Goal: Task Accomplishment & Management: Use online tool/utility

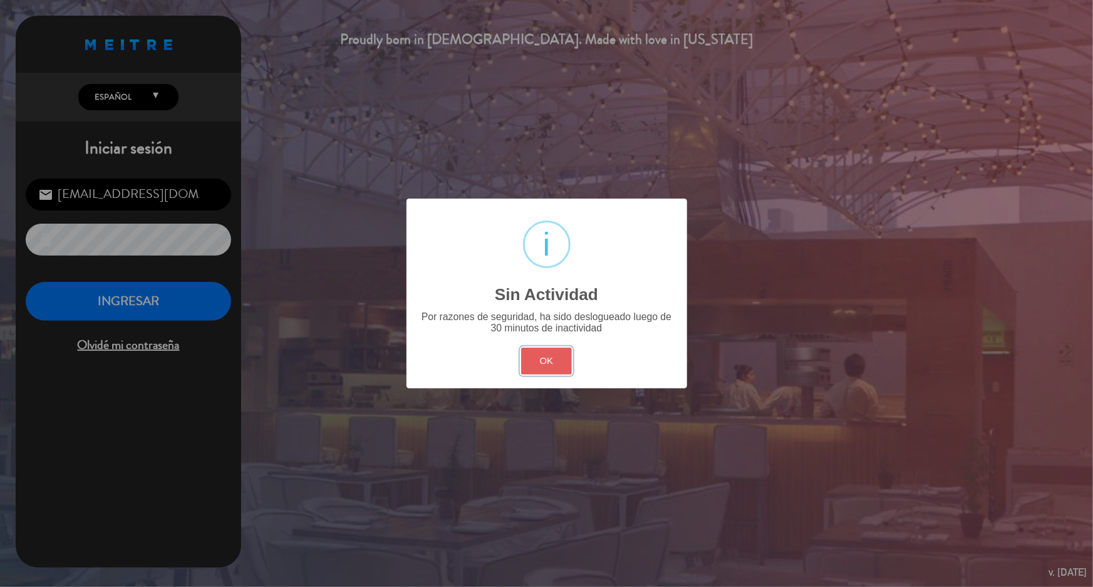
click at [538, 359] on button "OK" at bounding box center [546, 361] width 51 height 27
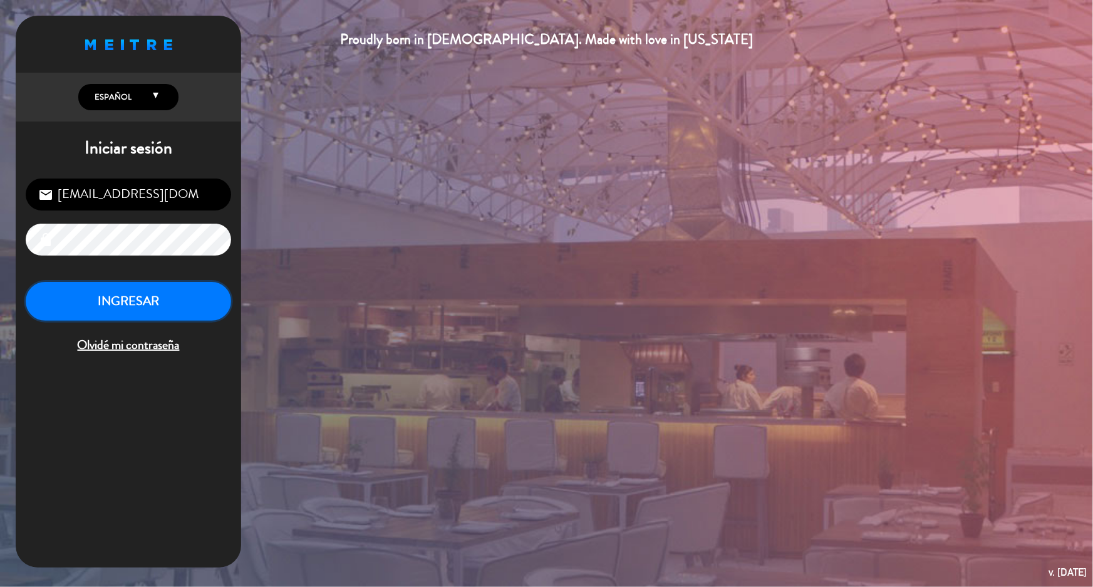
click at [148, 301] on button "INGRESAR" at bounding box center [128, 301] width 205 height 39
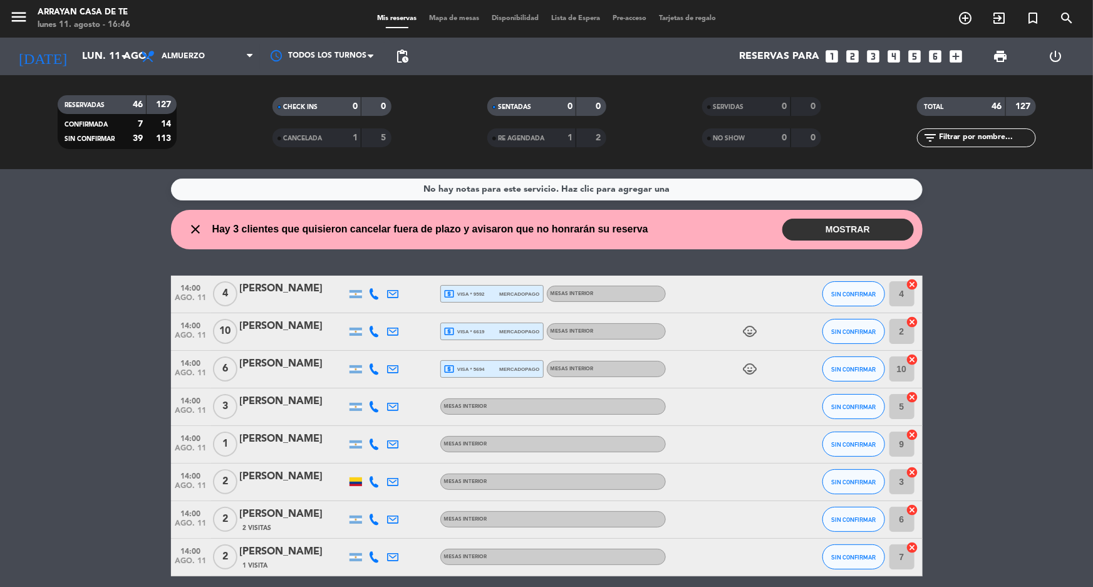
click at [827, 224] on button "MOSTRAR" at bounding box center [848, 230] width 132 height 22
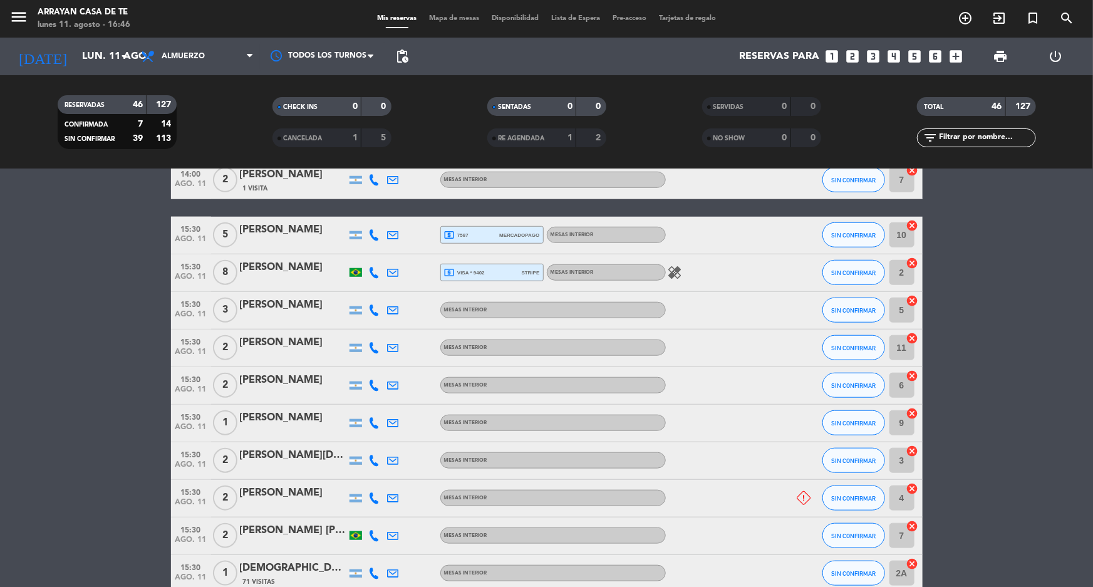
scroll to position [512, 0]
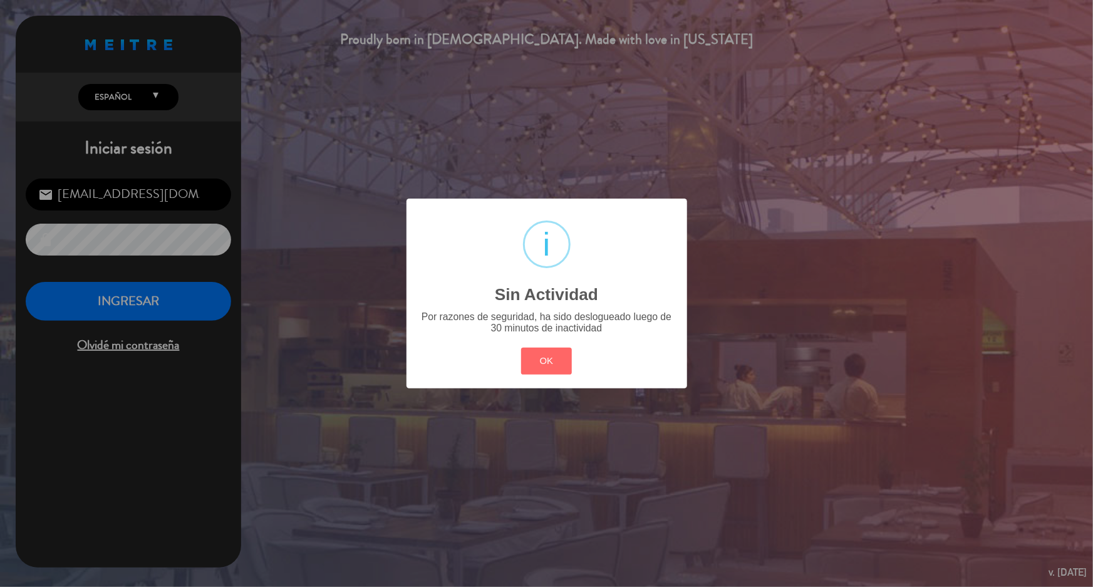
click at [576, 313] on div "Por razones de seguridad, ha sido deslogueado luego de 30 minutos de inactividad" at bounding box center [546, 322] width 259 height 23
click at [554, 359] on button "OK" at bounding box center [546, 361] width 51 height 27
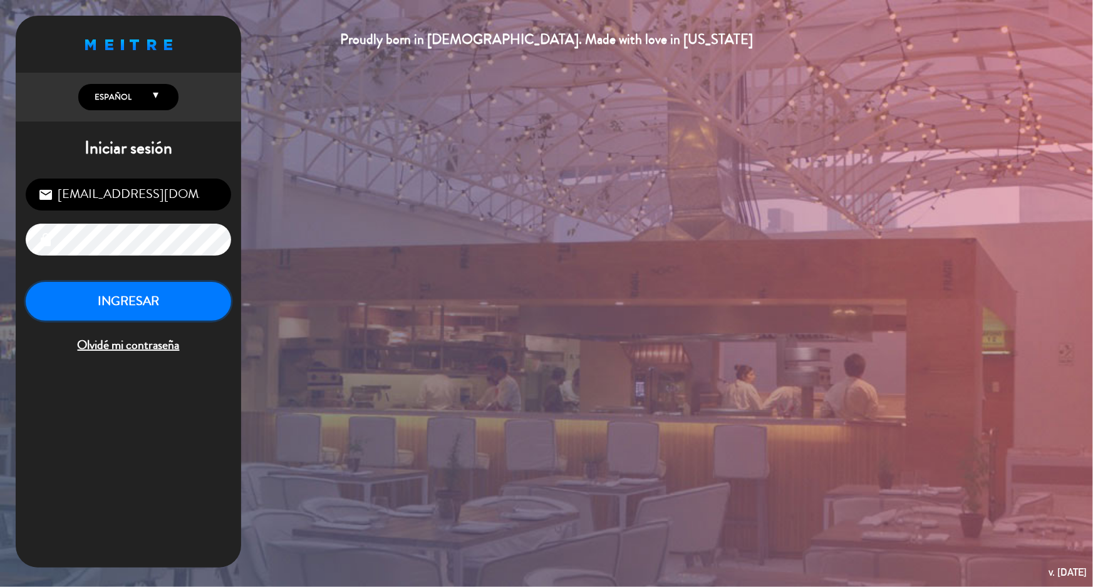
click at [168, 294] on button "INGRESAR" at bounding box center [128, 301] width 205 height 39
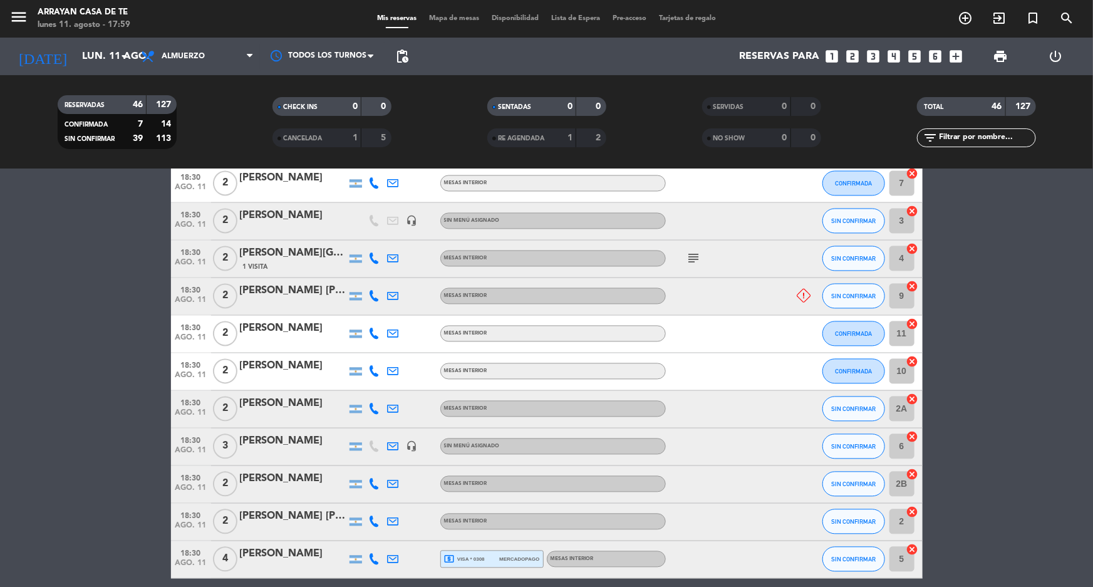
scroll to position [1309, 0]
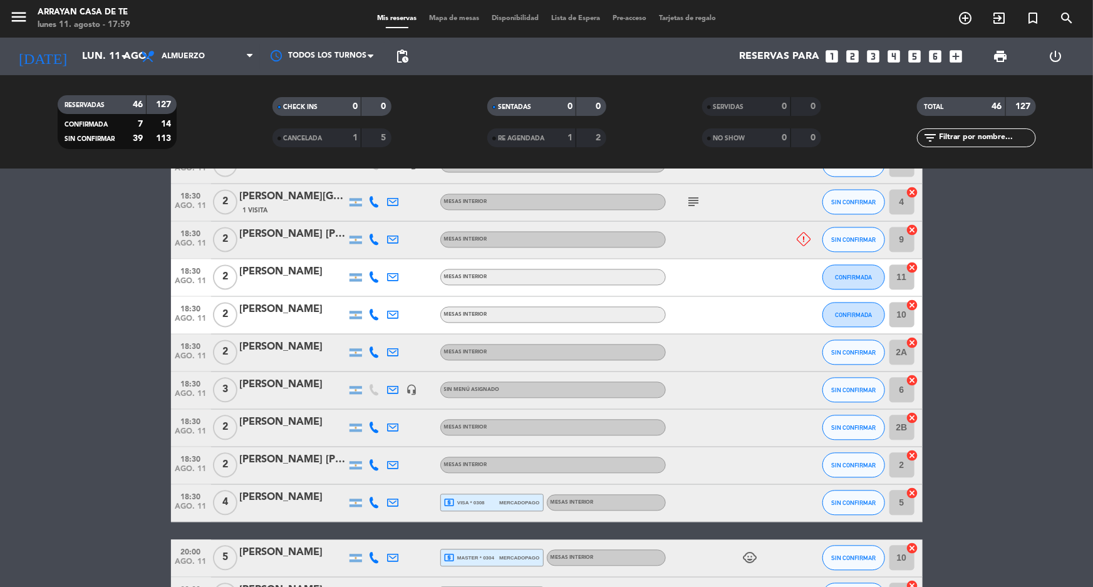
click at [854, 58] on icon "looks_two" at bounding box center [852, 56] width 16 height 16
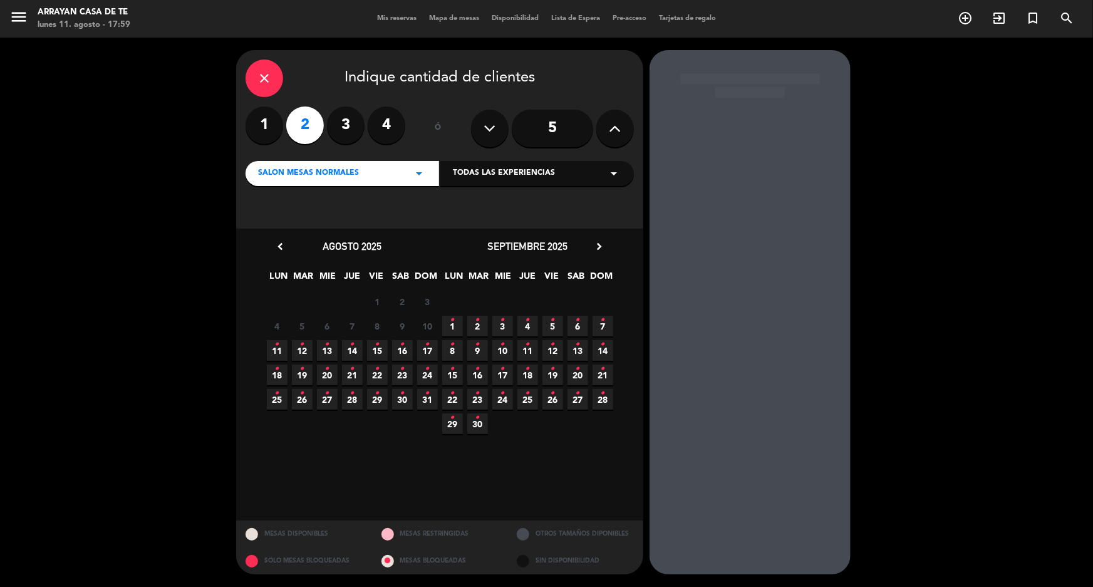
click at [277, 350] on icon "•" at bounding box center [277, 344] width 4 height 20
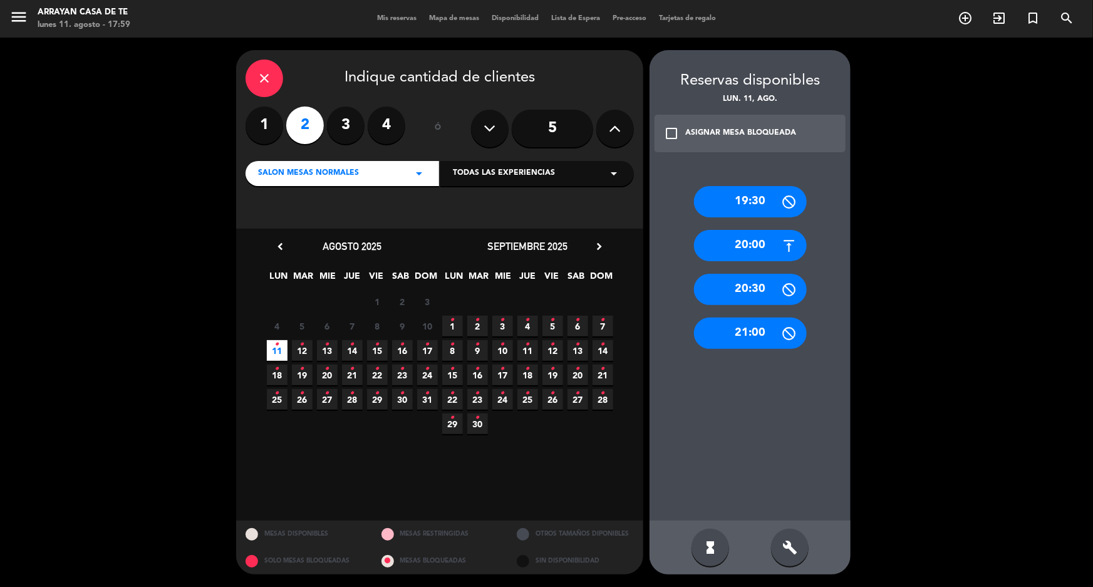
click at [279, 345] on span "11 •" at bounding box center [277, 350] width 21 height 21
click at [271, 86] on div "close" at bounding box center [265, 79] width 38 height 38
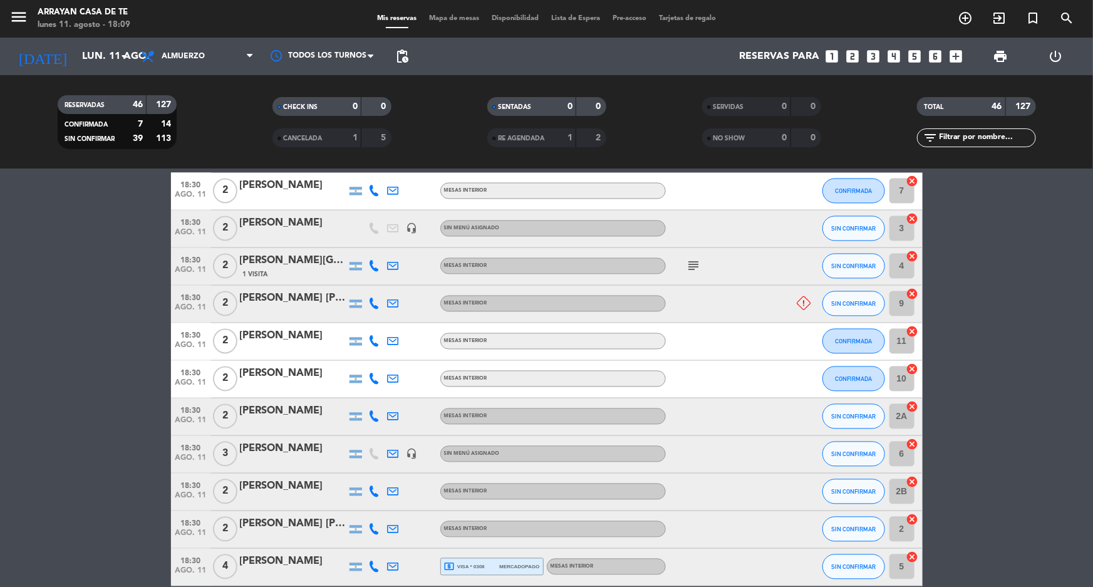
scroll to position [1265, 0]
